Goal: Book appointment/travel/reservation

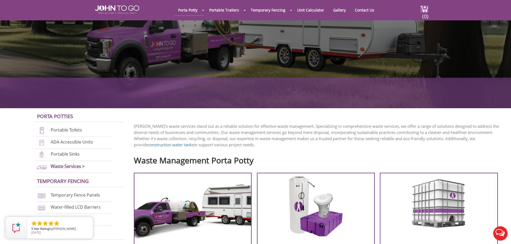
scroll to position [161, 0]
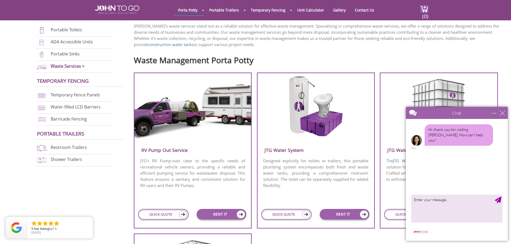
click at [494, 112] on div "minimize" at bounding box center [493, 112] width 5 height 5
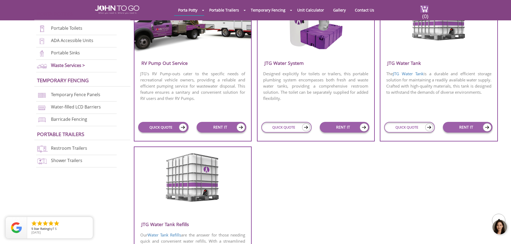
scroll to position [215, 0]
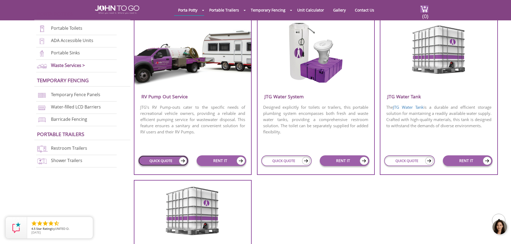
click at [175, 161] on link "QUICK QUOTE" at bounding box center [163, 161] width 50 height 11
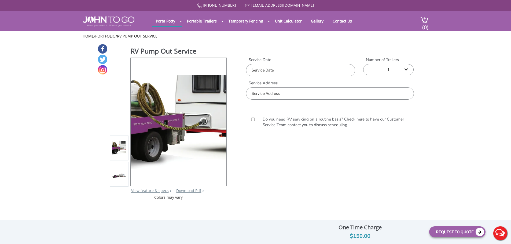
click at [289, 71] on input "text" at bounding box center [300, 70] width 109 height 12
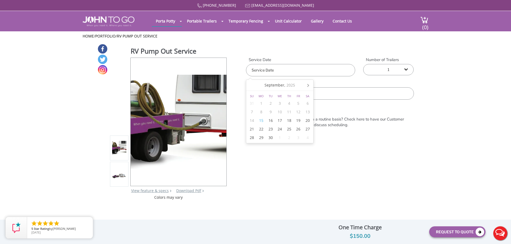
click at [377, 182] on div "RV Pump Out Service View feature & specs Download Pdf Product PDF Addon PDF Col…" at bounding box center [255, 122] width 316 height 157
click at [299, 69] on input "text" at bounding box center [300, 70] width 109 height 12
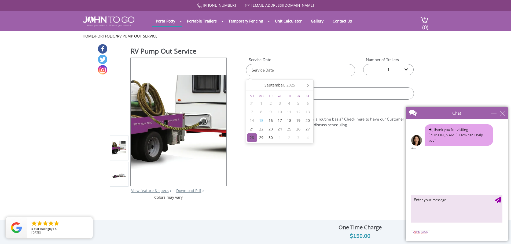
click at [253, 137] on div "28" at bounding box center [251, 138] width 9 height 9
type input "09/28/2025"
click at [386, 66] on select "1 2 (5% discount) 3 (8% discount) 4 (10% discount) 5 (12% discount) 6 (12% disc…" at bounding box center [388, 69] width 50 height 11
click at [441, 60] on div "RV Pump Out Service View feature & specs Download Pdf Product PDF Addon PDF Col…" at bounding box center [255, 122] width 511 height 157
click at [276, 97] on input "text" at bounding box center [330, 93] width 168 height 12
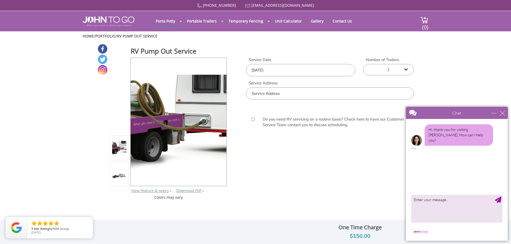
click at [269, 152] on form "Service Date 09/28/2025 Number of Trailers 1 2 (5% discount) 3 (8% discount) 4 …" at bounding box center [330, 105] width 168 height 96
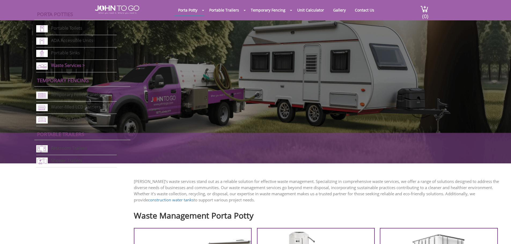
scroll to position [215, 0]
